Goal: Task Accomplishment & Management: Use online tool/utility

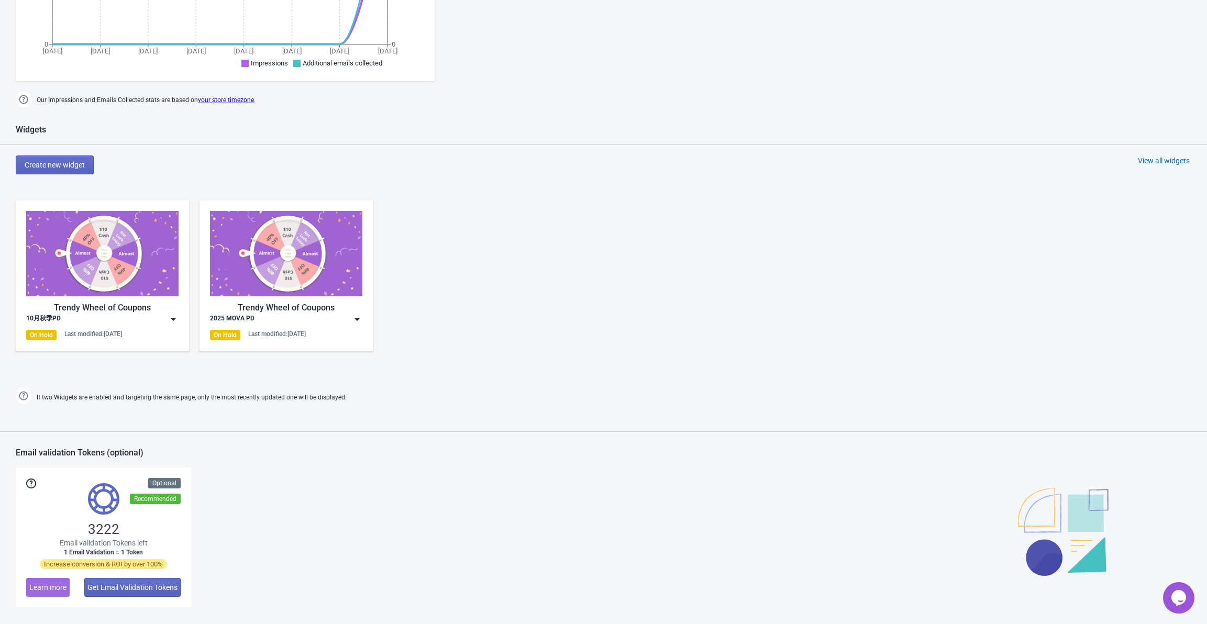
scroll to position [471, 0]
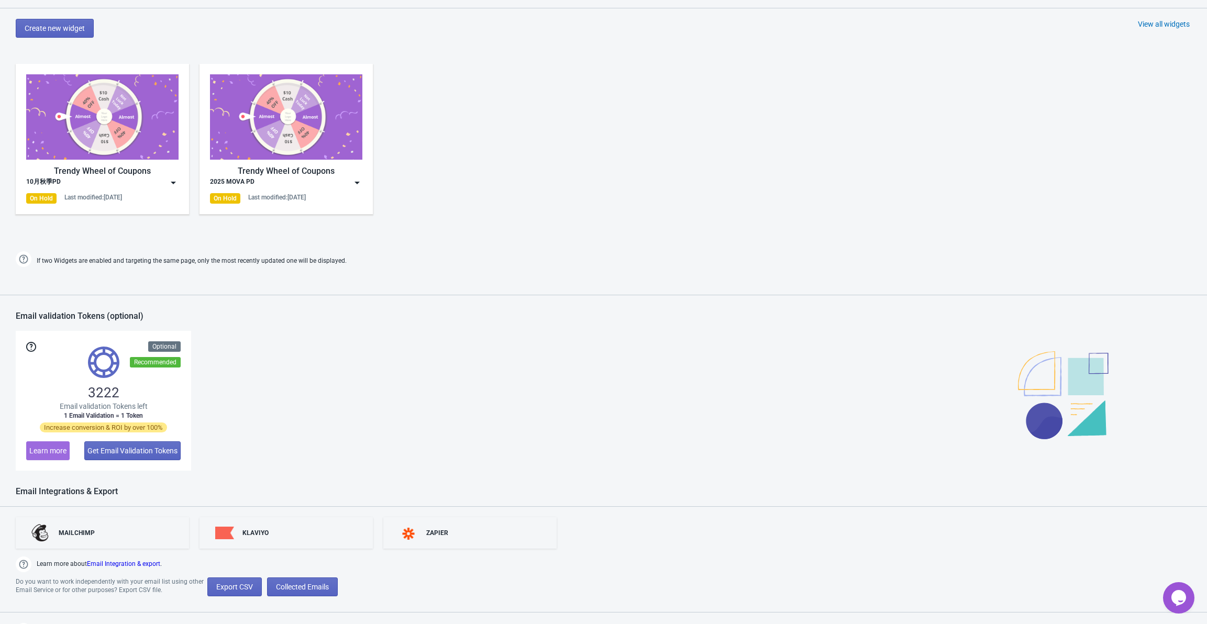
click at [356, 185] on img at bounding box center [357, 182] width 10 height 10
click at [268, 292] on div "View Collected Emails" at bounding box center [295, 291] width 117 height 11
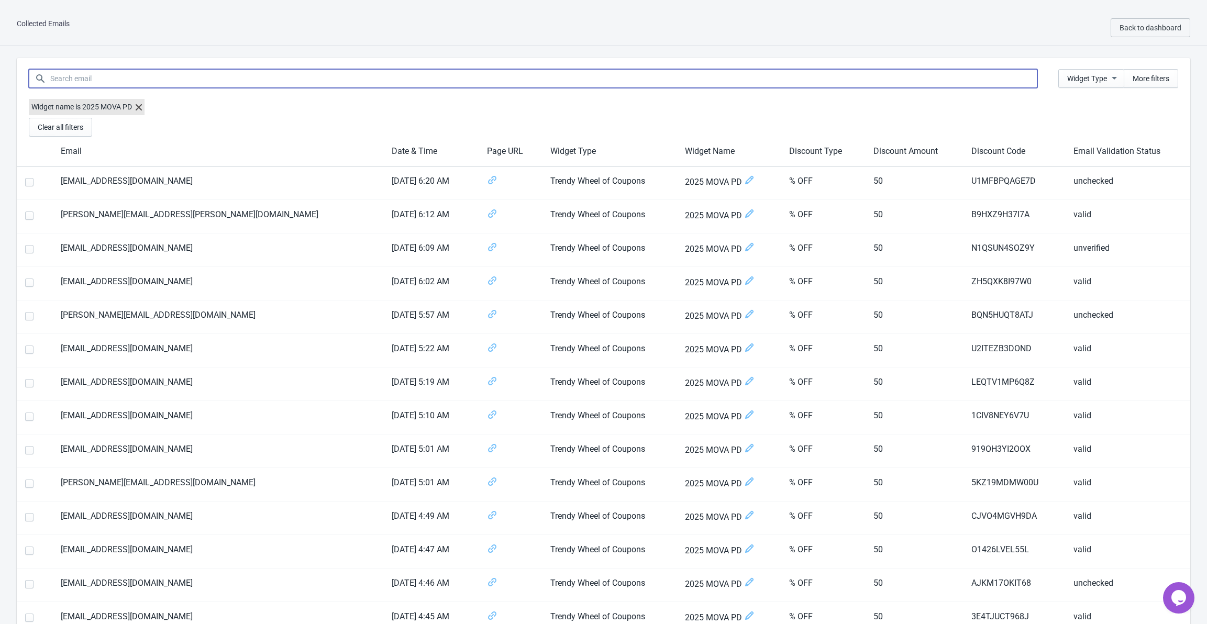
click at [188, 83] on input at bounding box center [543, 78] width 987 height 19
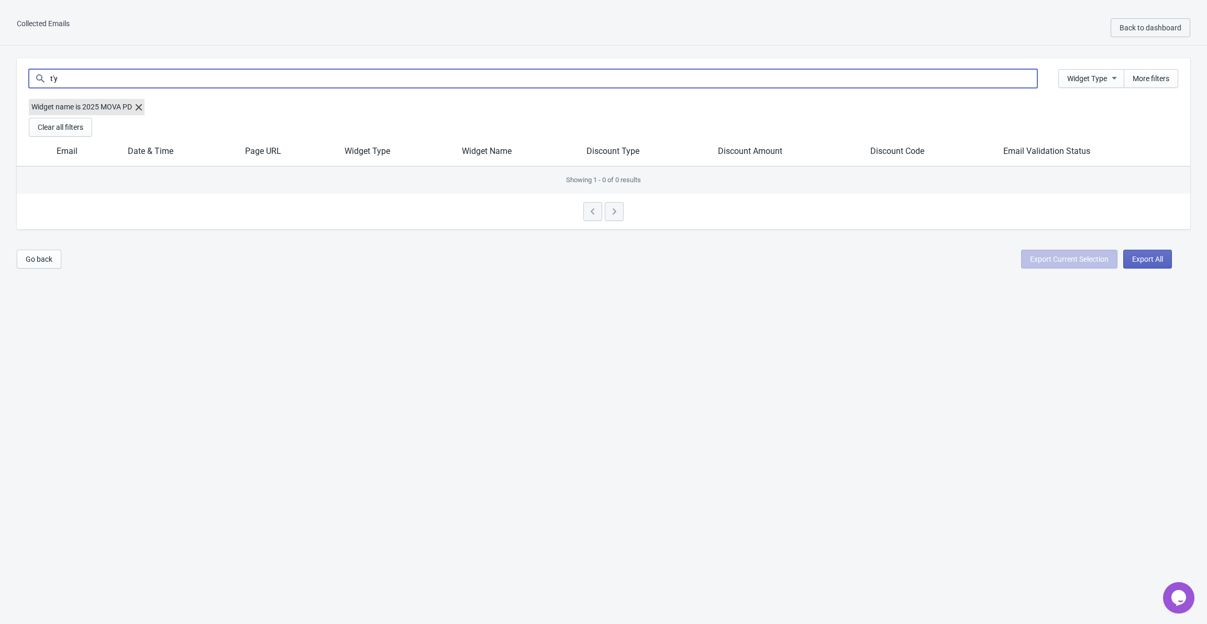
type input "t"
type input "y"
type input "c"
type input "2"
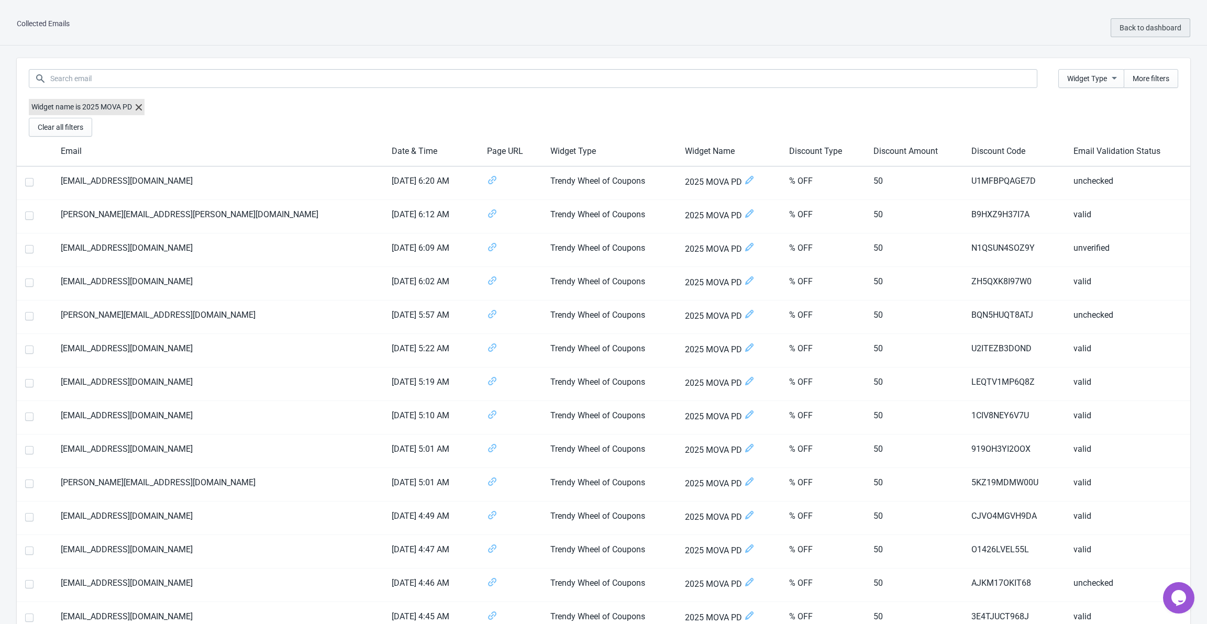
click at [1160, 32] on button "Back to dashboard" at bounding box center [1150, 27] width 80 height 19
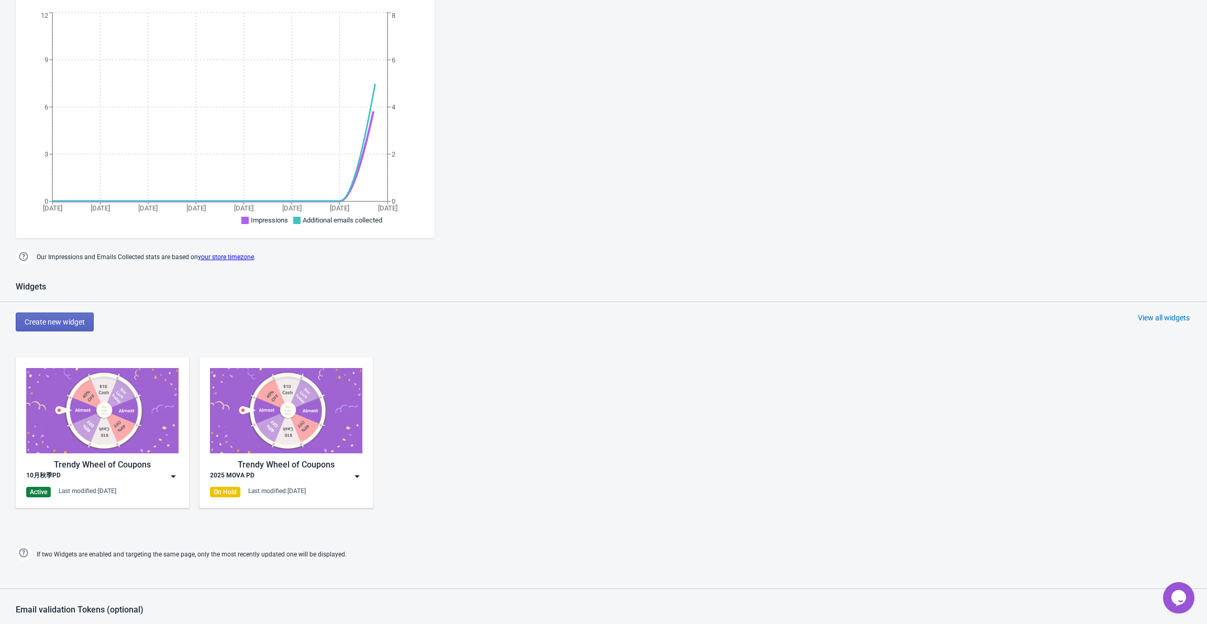
scroll to position [366, 0]
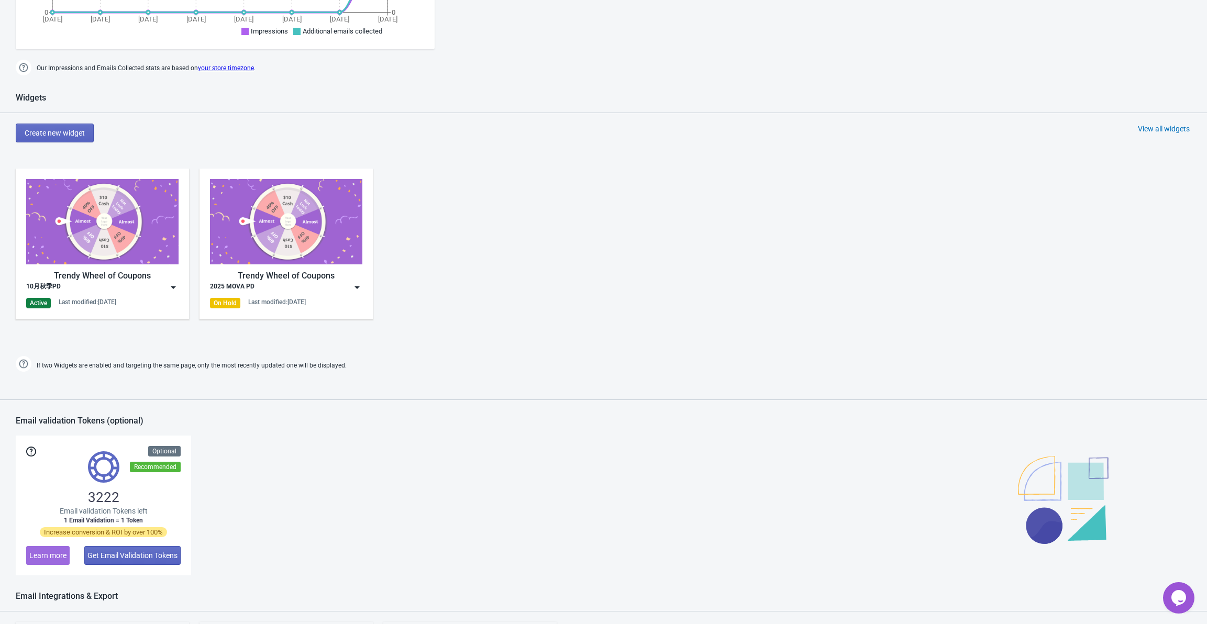
click at [174, 292] on img at bounding box center [173, 287] width 10 height 10
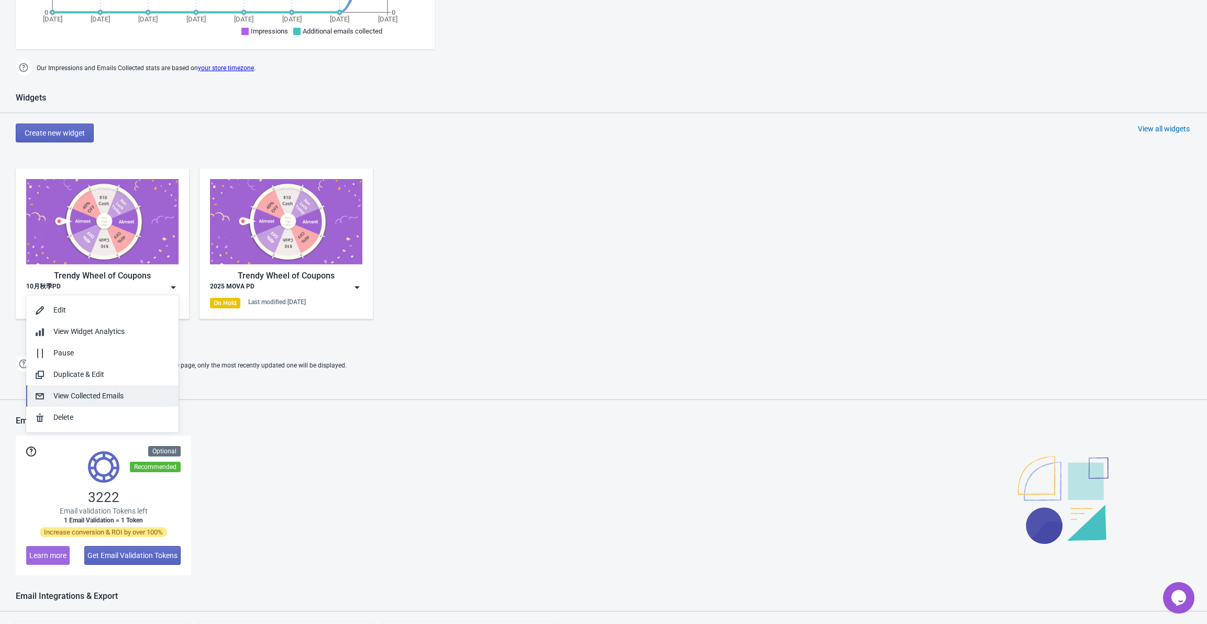
click at [90, 397] on div "View Collected Emails" at bounding box center [111, 396] width 117 height 11
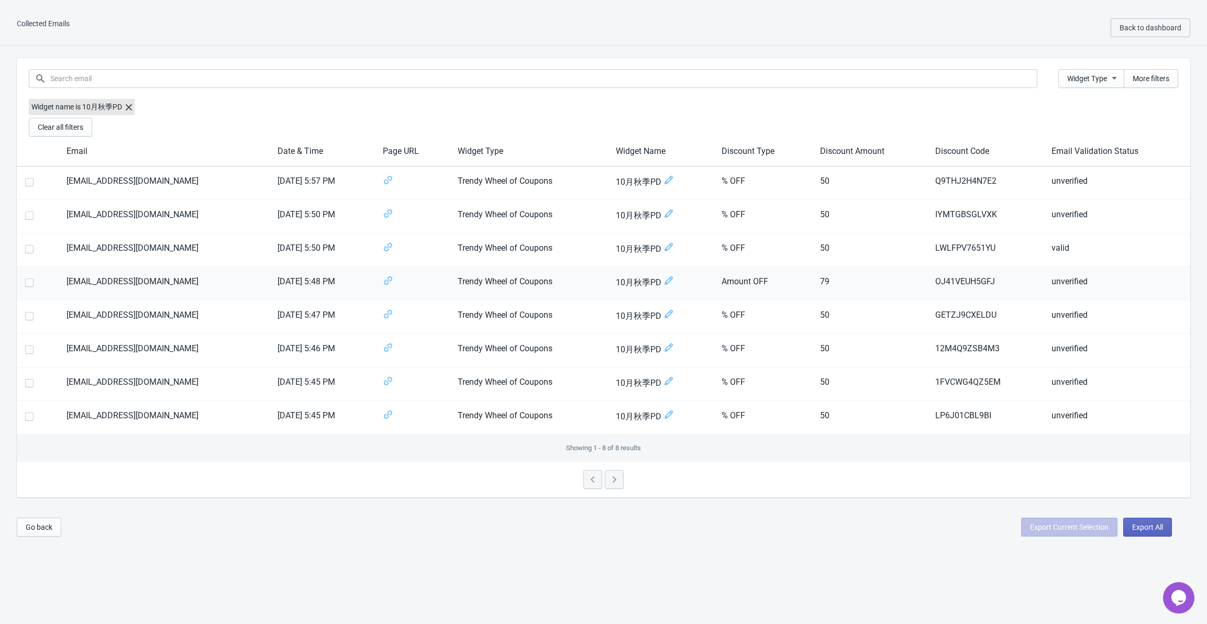
click at [32, 283] on span at bounding box center [29, 283] width 8 height 8
click at [26, 283] on input "checkbox" at bounding box center [25, 288] width 1 height 19
checkbox input "true"
click at [1156, 77] on span "More filters" at bounding box center [1150, 78] width 37 height 8
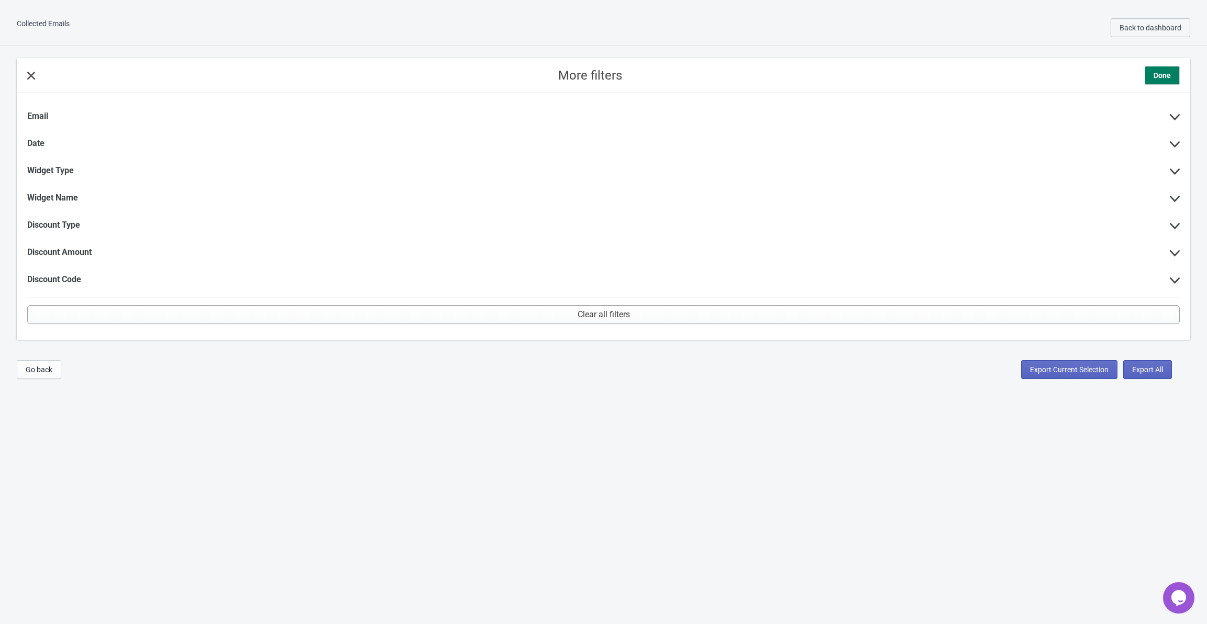
click at [35, 69] on div "More filters Done" at bounding box center [603, 75] width 1173 height 35
click at [34, 73] on icon at bounding box center [31, 76] width 8 height 8
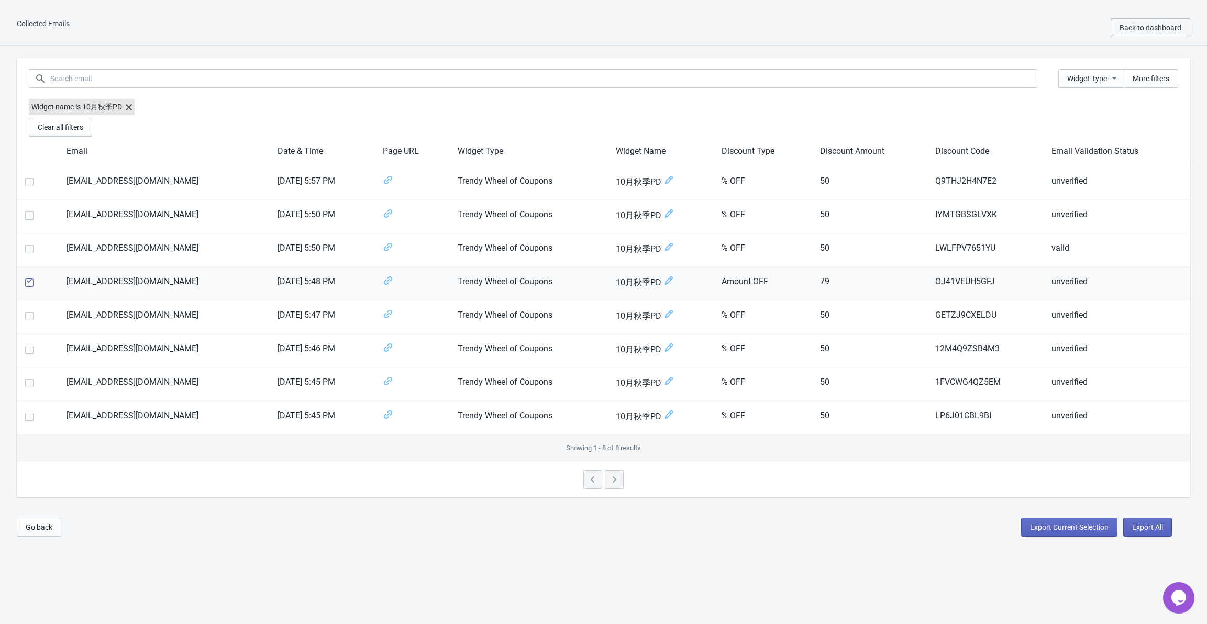
click at [29, 282] on span at bounding box center [29, 283] width 8 height 8
click at [26, 282] on input "checkbox" at bounding box center [25, 288] width 1 height 19
click at [29, 282] on span at bounding box center [29, 283] width 8 height 8
click at [26, 282] on input "checkbox" at bounding box center [25, 288] width 1 height 19
click at [29, 282] on span at bounding box center [29, 283] width 8 height 8
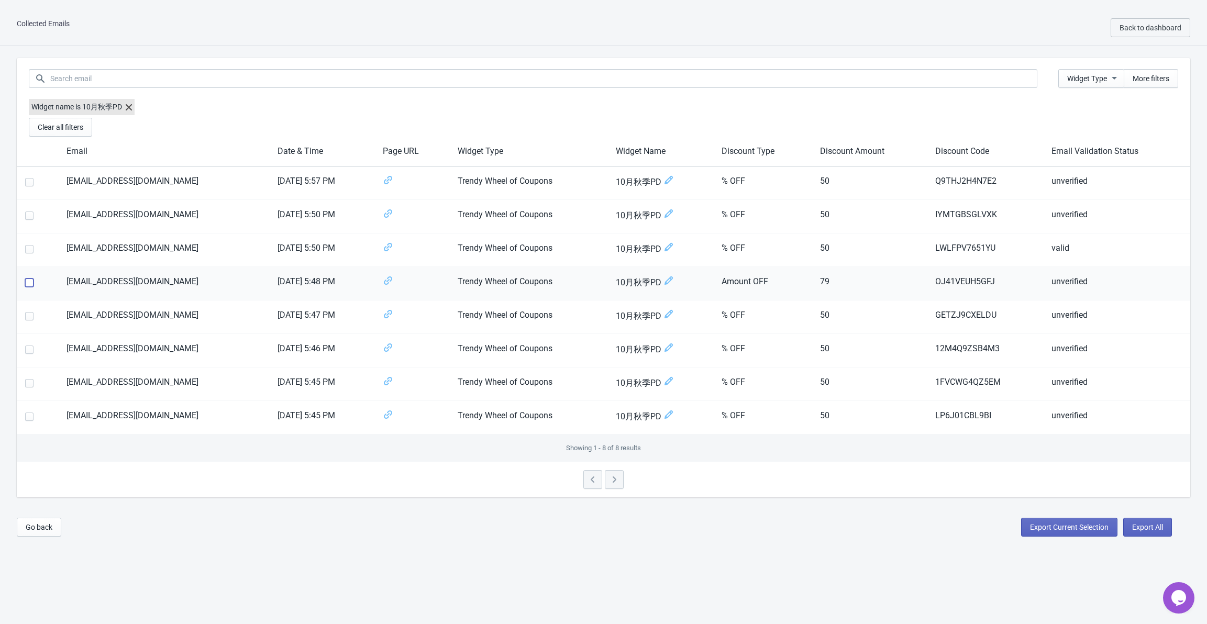
click at [26, 282] on input "checkbox" at bounding box center [25, 288] width 1 height 19
checkbox input "false"
click at [1139, 25] on span "Back to dashboard" at bounding box center [1150, 28] width 62 height 8
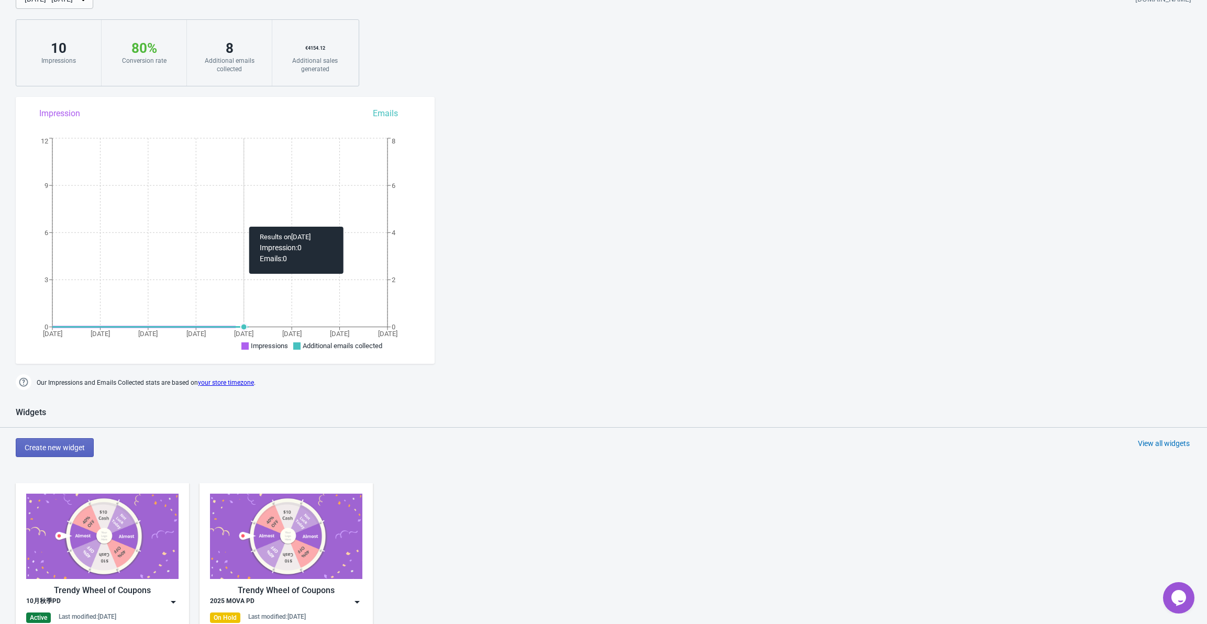
scroll to position [157, 0]
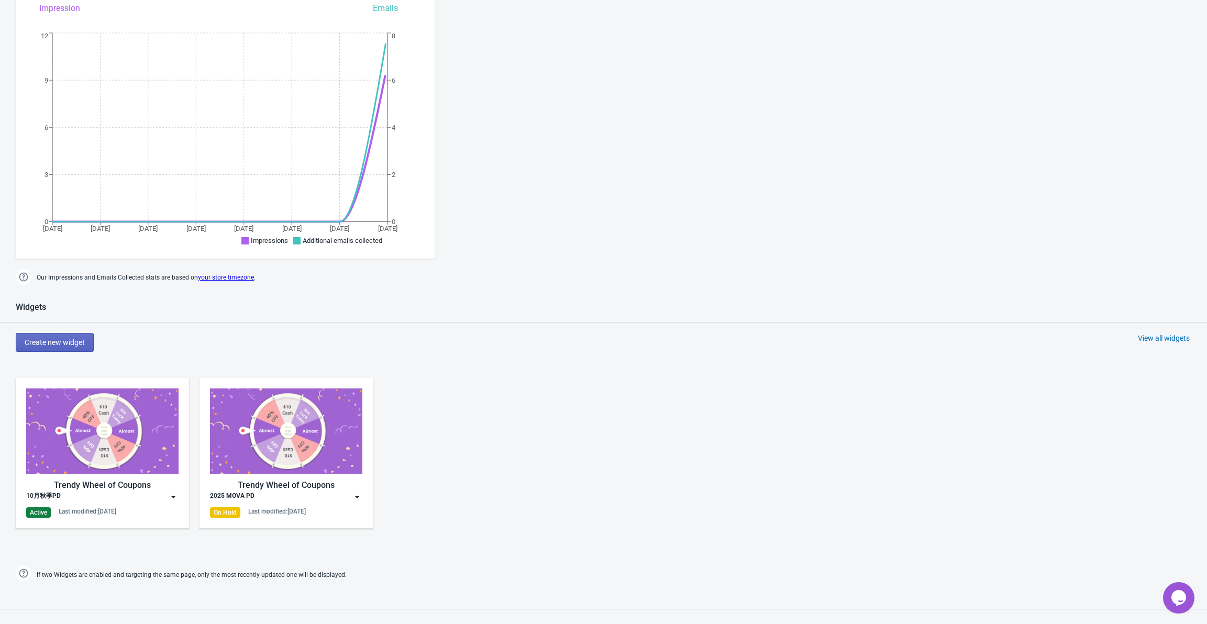
click at [359, 495] on img at bounding box center [357, 497] width 10 height 10
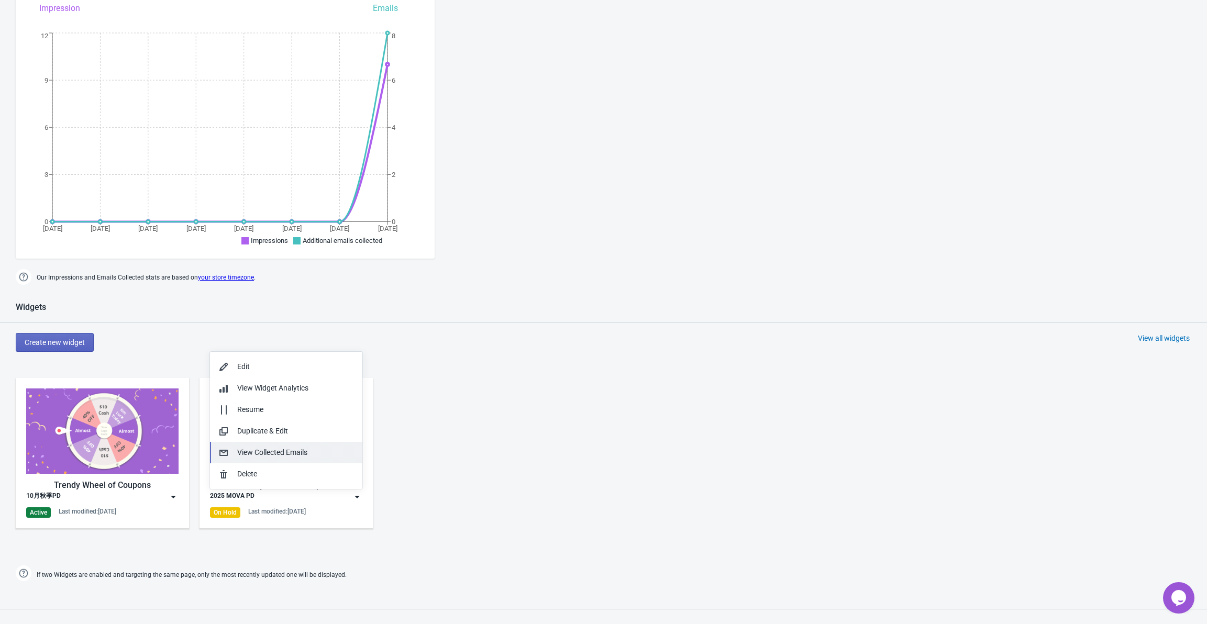
click at [314, 450] on div "View Collected Emails" at bounding box center [295, 452] width 117 height 11
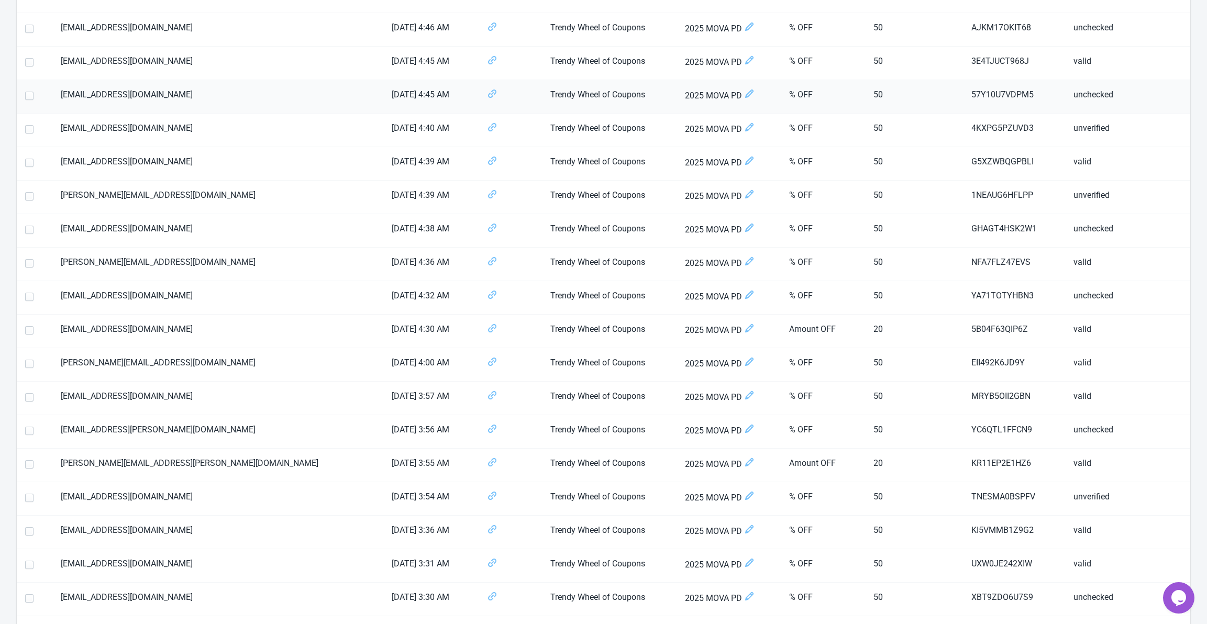
scroll to position [490, 0]
